Goal: Task Accomplishment & Management: Manage account settings

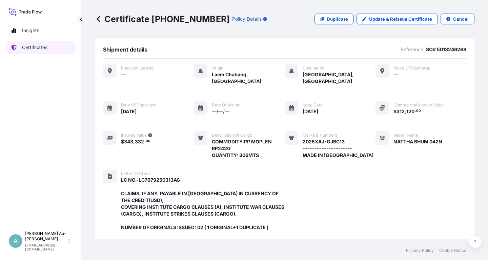
scroll to position [193, 0]
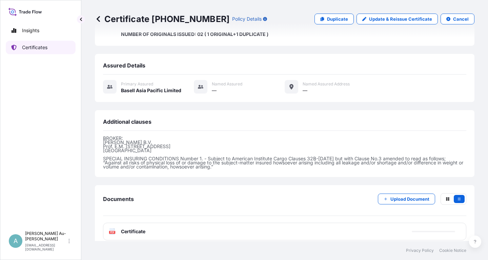
click at [20, 47] on link "Certificates" at bounding box center [41, 48] width 70 height 14
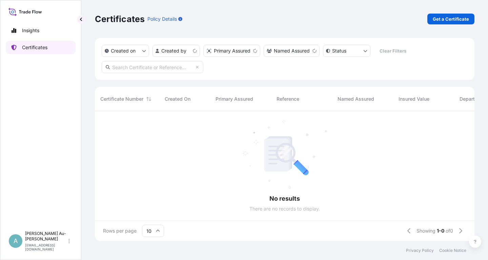
scroll to position [134, 380]
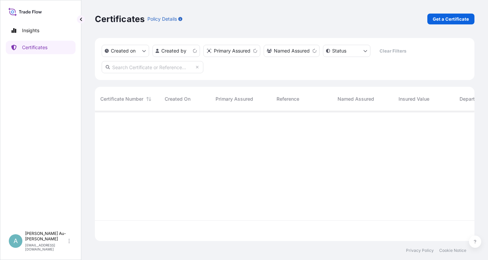
click at [176, 68] on input "text" at bounding box center [153, 67] width 102 height 12
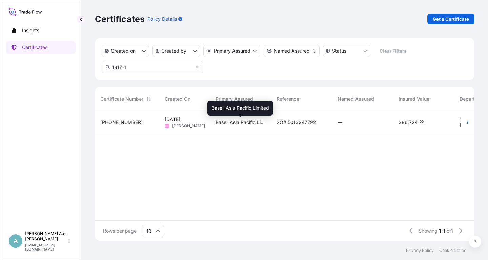
type input "1817-1"
click at [251, 124] on span "Basell Asia Pacific Limited" at bounding box center [241, 122] width 50 height 7
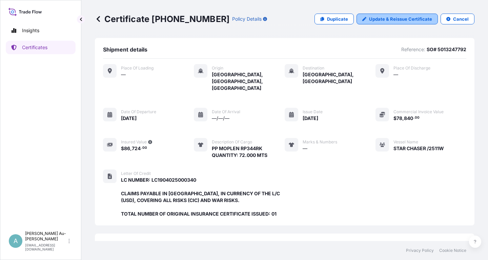
click at [369, 21] on link "Update & Reissue Certificate" at bounding box center [397, 19] width 81 height 11
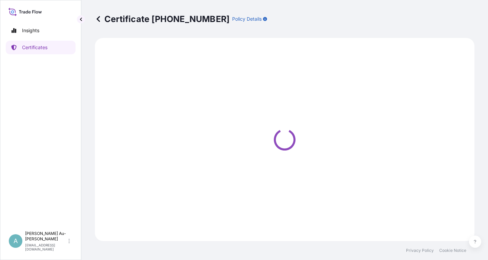
select select "Sea"
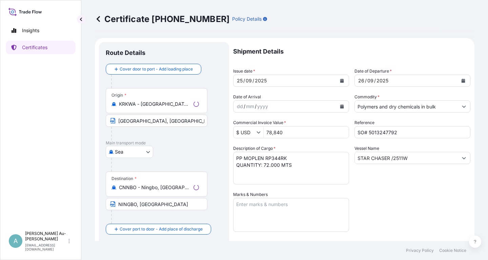
select select "32034"
click at [340, 81] on icon "Calendar" at bounding box center [342, 81] width 4 height 4
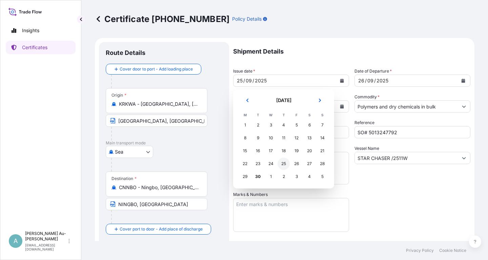
click at [283, 164] on div "25" at bounding box center [284, 164] width 12 height 12
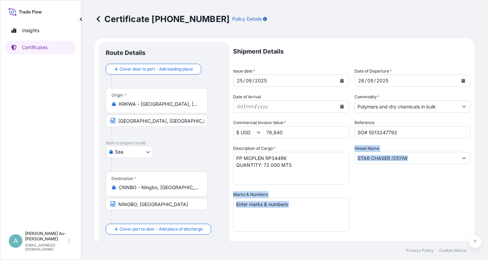
drag, startPoint x: 407, startPoint y: 212, endPoint x: 407, endPoint y: 206, distance: 6.1
click at [407, 209] on div "Shipment Details Issue date * [DATE] Date of Departure * [DATE] Date of Arrival…" at bounding box center [351, 216] width 237 height 349
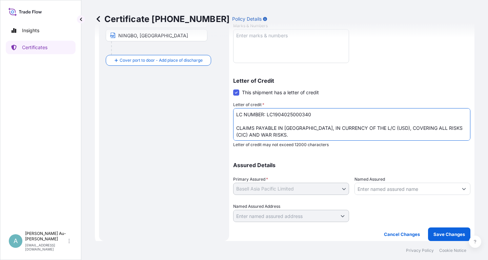
scroll to position [14, 0]
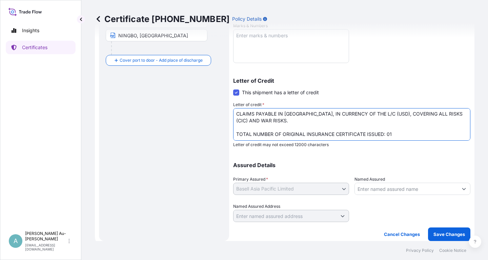
click at [306, 135] on textarea "LC NUMBER: LC1904025000340 CLAIMS PAYABLE IN [GEOGRAPHIC_DATA], IN CURRENCY OF …" at bounding box center [351, 124] width 237 height 33
drag, startPoint x: 356, startPoint y: 127, endPoint x: 346, endPoint y: 131, distance: 10.3
click at [355, 127] on textarea "LC NUMBER: LC1904025000340 CLAIMS PAYABLE IN [GEOGRAPHIC_DATA], IN CURRENCY OF …" at bounding box center [351, 124] width 237 height 33
type textarea "LC NUMBER: LC1904025000340 CLAIMS PAYABLE IN [GEOGRAPHIC_DATA], IN CURRENCY OF …"
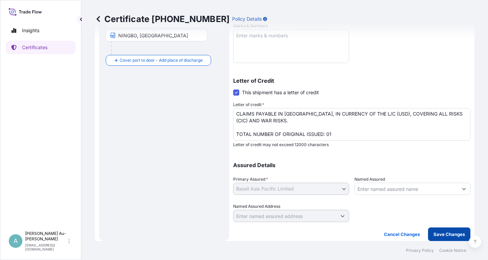
click at [442, 234] on p "Save Changes" at bounding box center [450, 234] width 32 height 7
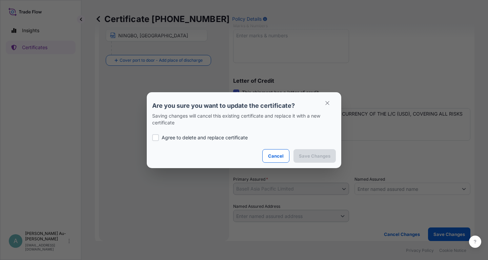
click at [180, 138] on p "Agree to delete and replace certificate" at bounding box center [205, 137] width 86 height 7
checkbox input "true"
click at [304, 157] on p "Save Changes" at bounding box center [315, 156] width 32 height 7
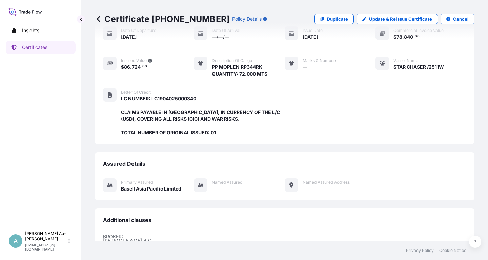
scroll to position [173, 0]
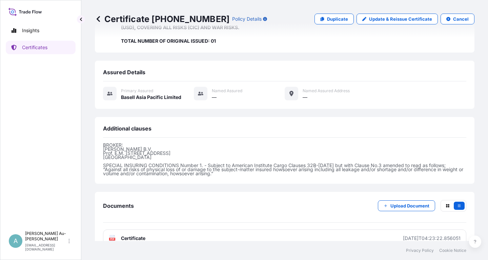
click at [188, 230] on link "PDF Certificate [DATE]T04:23:22.856051" at bounding box center [284, 239] width 363 height 18
